Goal: Information Seeking & Learning: Learn about a topic

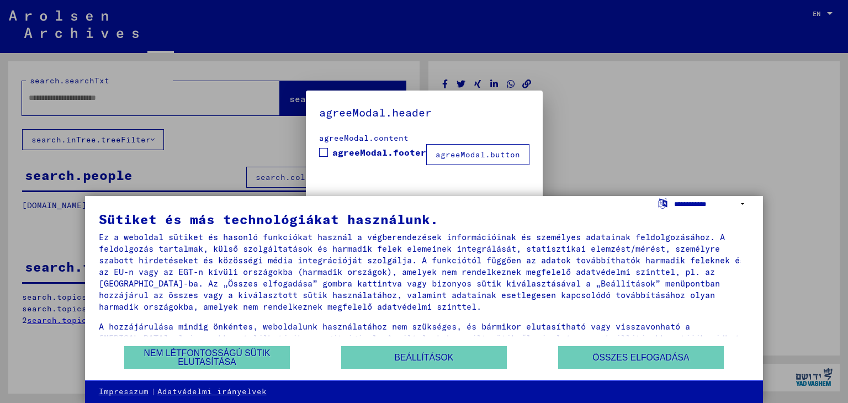
type input "********"
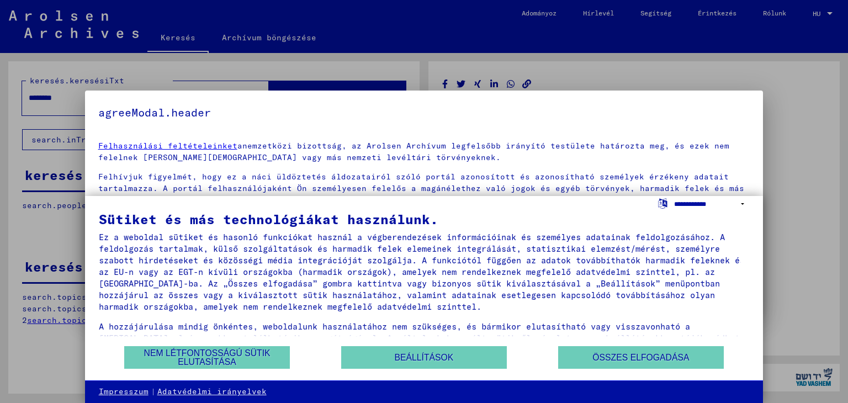
click at [742, 199] on select "**********" at bounding box center [711, 204] width 75 height 16
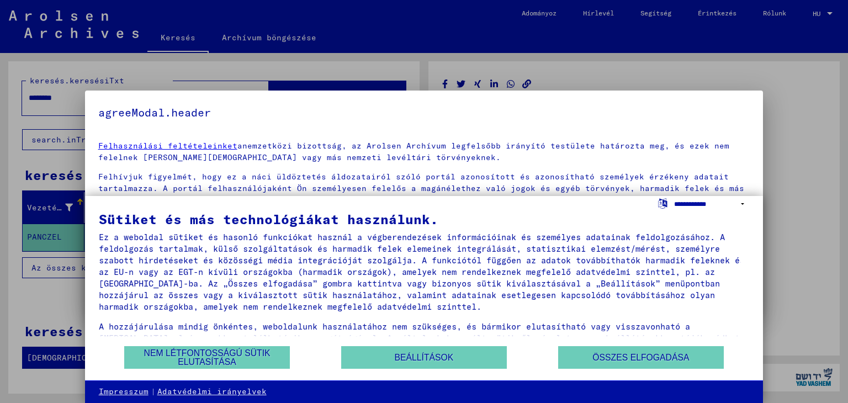
click at [674, 210] on select "**********" at bounding box center [711, 204] width 75 height 16
click at [626, 360] on font "Összes elfogadása" at bounding box center [640, 357] width 97 height 9
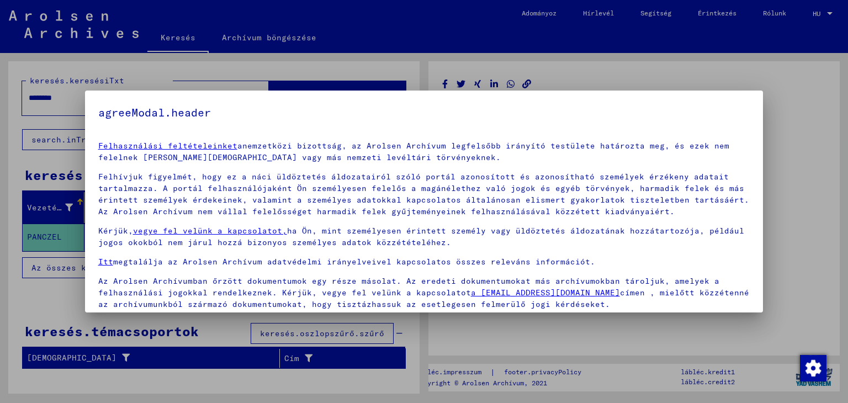
scroll to position [40, 0]
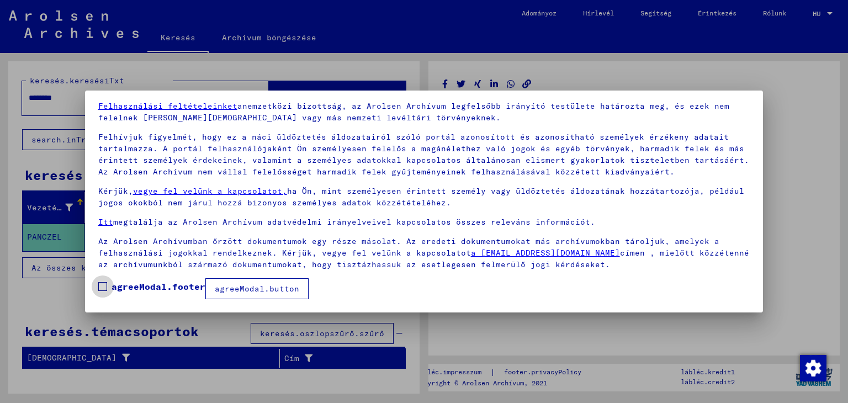
click at [102, 288] on span at bounding box center [102, 286] width 9 height 9
click at [269, 292] on font "agreeModal.button" at bounding box center [257, 289] width 84 height 10
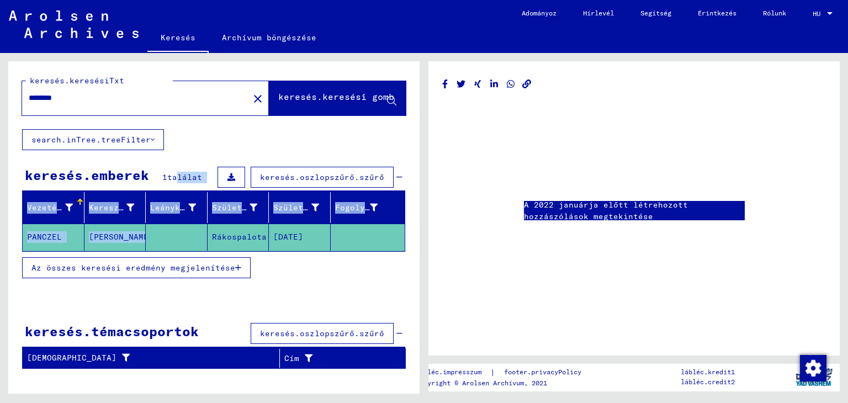
drag, startPoint x: 205, startPoint y: 248, endPoint x: 183, endPoint y: 176, distance: 75.6
click at [183, 176] on yv-its-grid-expansion-panel "keresés.emberek 1 találat keresés.oszlopszűrő.szűrő Vezetéknév Keresztnév Leány…" at bounding box center [213, 228] width 411 height 129
click at [351, 208] on font "Fogoly #" at bounding box center [355, 208] width 40 height 10
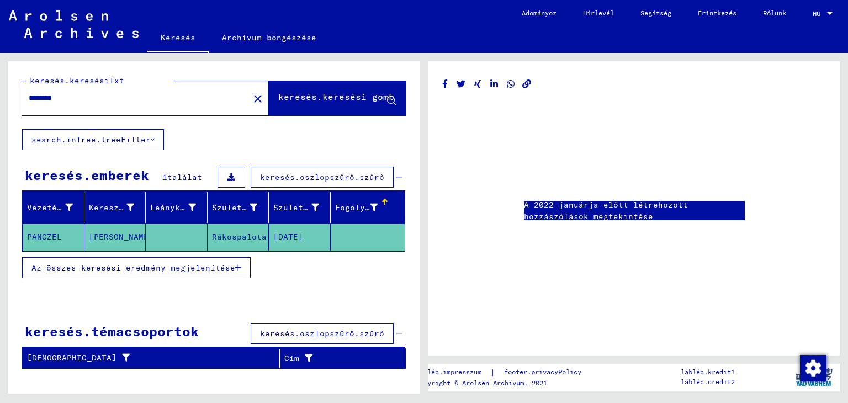
click at [92, 269] on font "Az összes keresési eredmény megjelenítése" at bounding box center [133, 268] width 204 height 10
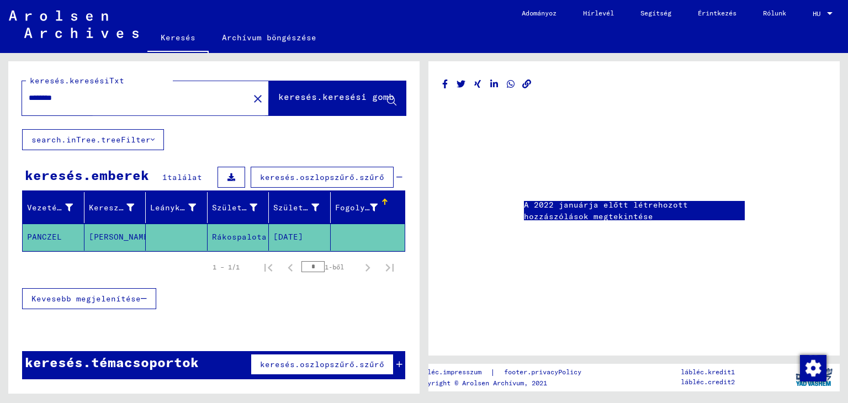
click at [306, 102] on font "keresés.keresési gomb" at bounding box center [336, 97] width 116 height 11
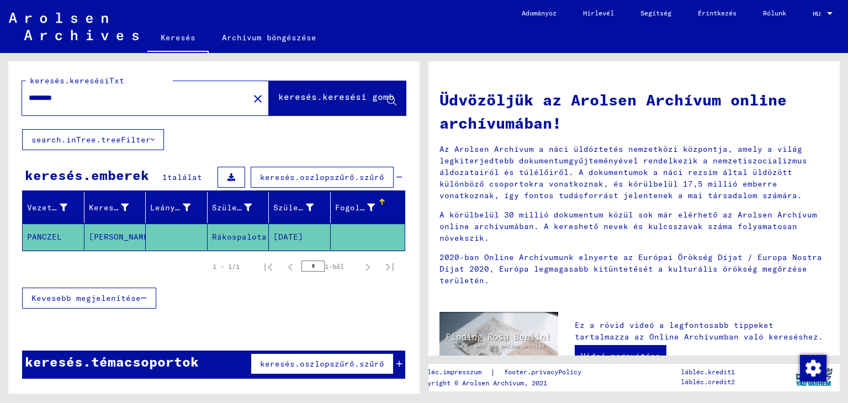
click at [311, 359] on font "keresés.oszlopszűrő.szűrő" at bounding box center [322, 364] width 124 height 10
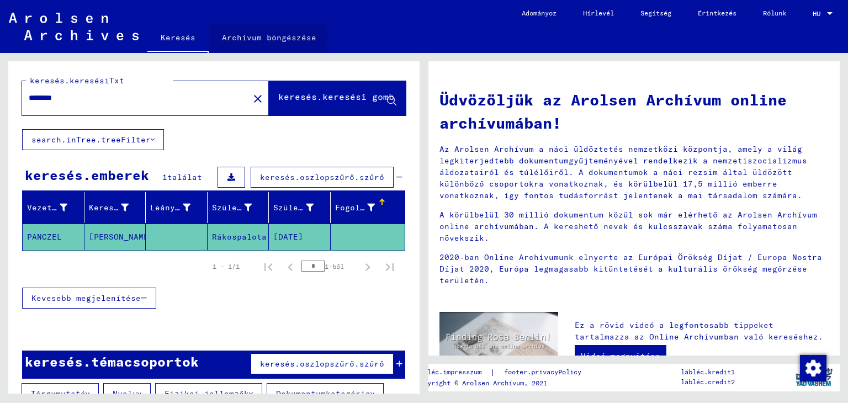
click at [255, 38] on font "Archívum böngészése" at bounding box center [269, 38] width 94 height 10
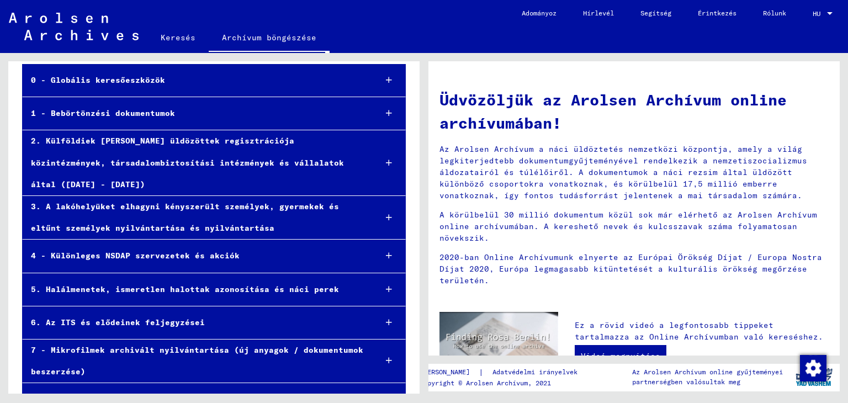
scroll to position [61, 0]
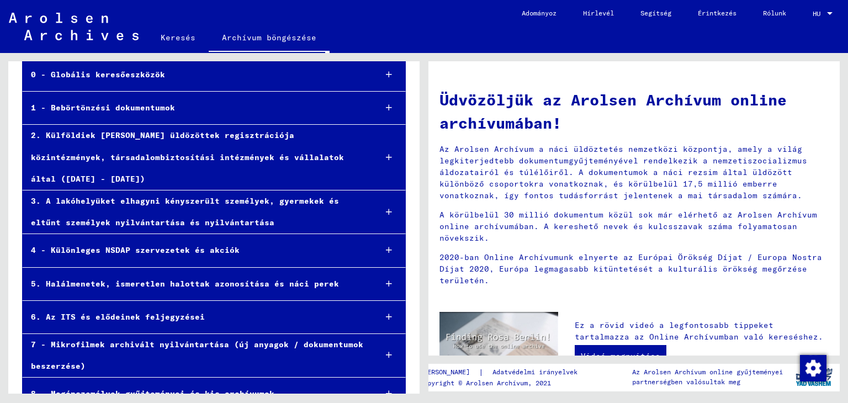
click at [386, 390] on icon at bounding box center [389, 394] width 6 height 8
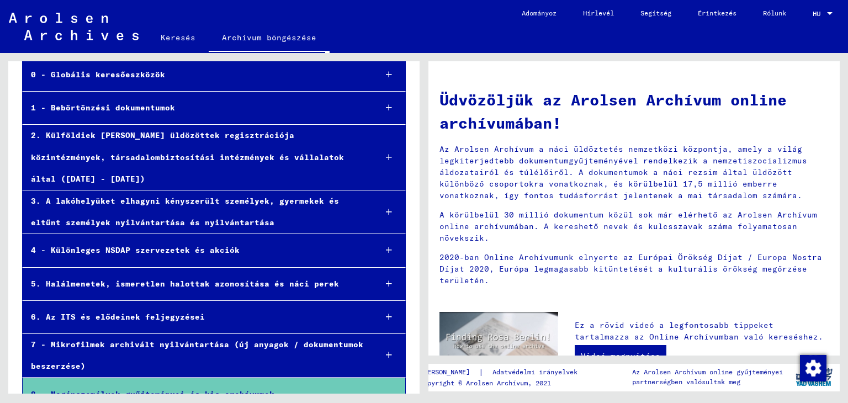
scroll to position [127, 0]
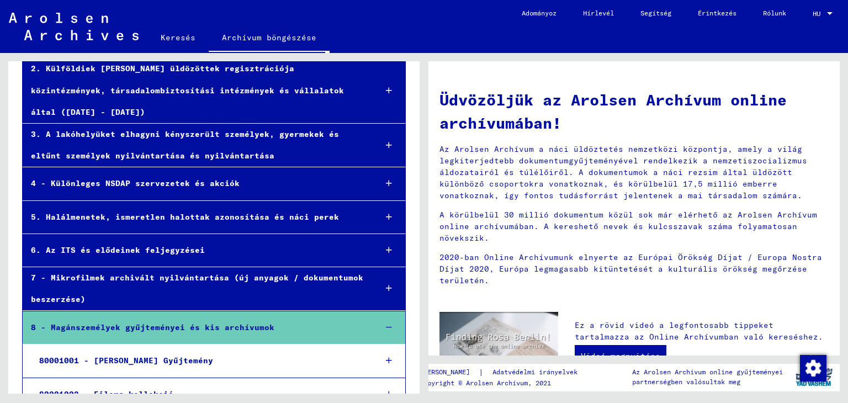
click at [166, 355] on font "80001001 - [PERSON_NAME] Gyűjtemény" at bounding box center [126, 360] width 174 height 10
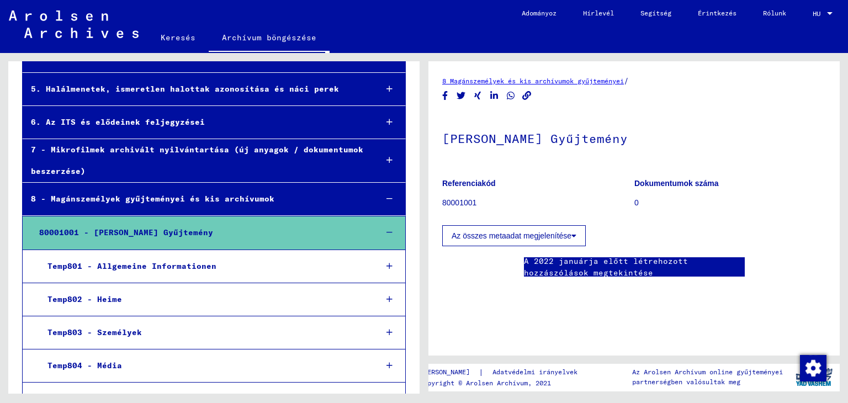
scroll to position [293, 0]
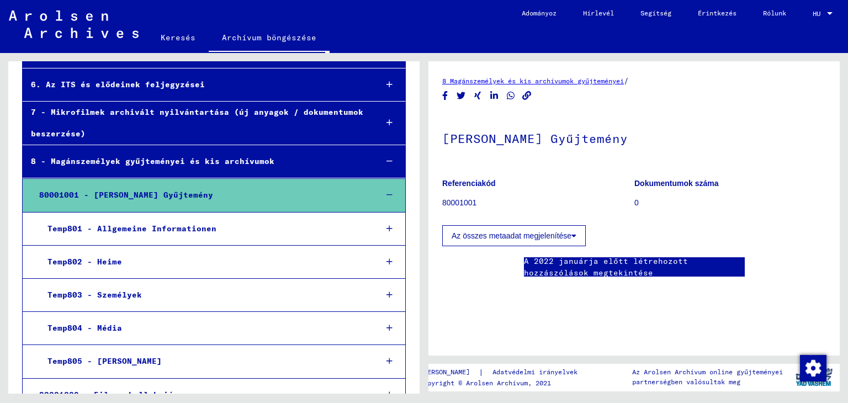
click at [168, 284] on div "Temp803 - Személyek" at bounding box center [203, 295] width 328 height 22
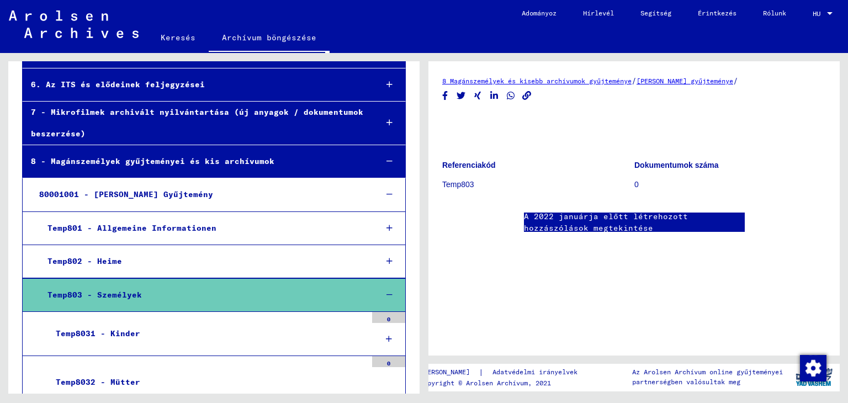
scroll to position [274, 0]
